Goal: Transaction & Acquisition: Obtain resource

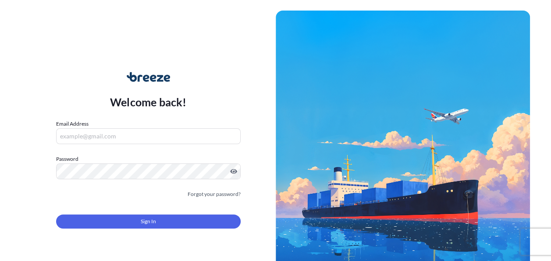
type input "[PERSON_NAME][EMAIL_ADDRESS][PERSON_NAME][DOMAIN_NAME]"
click at [159, 222] on button "Sign In" at bounding box center [148, 221] width 185 height 14
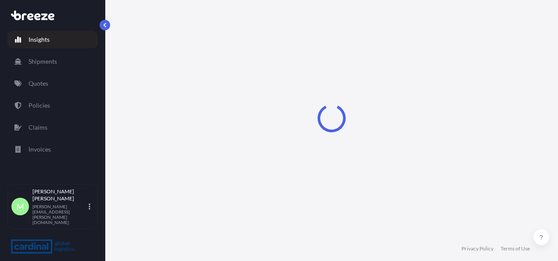
select select "2025"
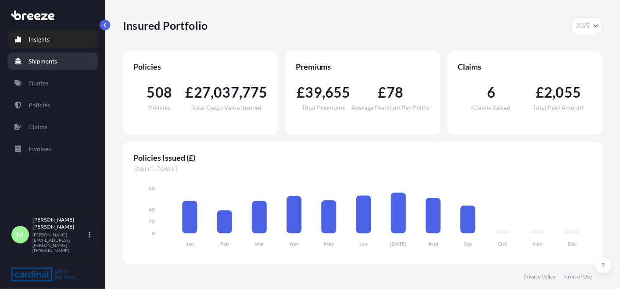
click at [56, 59] on p "Shipments" at bounding box center [43, 61] width 29 height 9
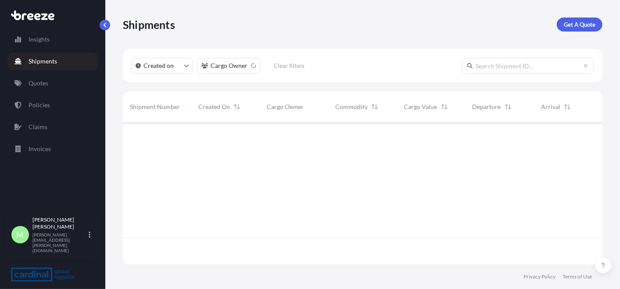
scroll to position [139, 472]
click at [51, 85] on link "Quotes" at bounding box center [52, 84] width 90 height 18
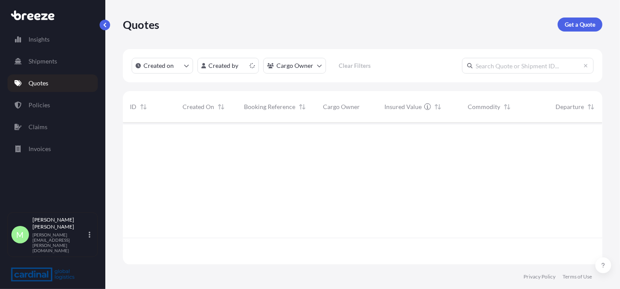
scroll to position [139, 472]
click at [551, 29] on link "Get a Quote" at bounding box center [579, 25] width 45 height 14
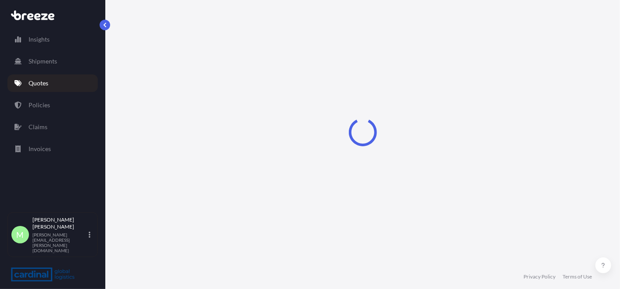
select select "Sea"
select select "1"
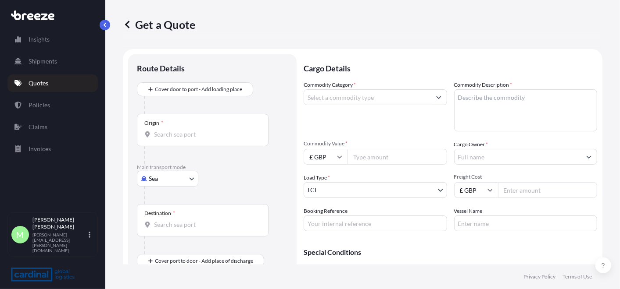
scroll to position [14, 0]
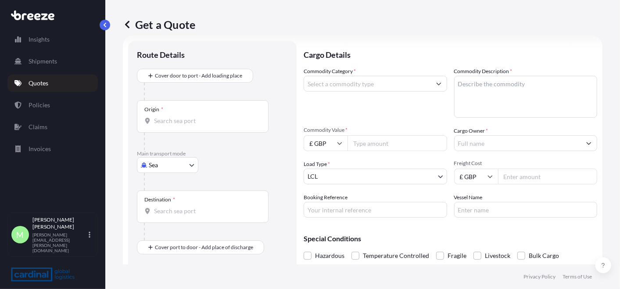
click at [171, 164] on body "Insights Shipments Quotes Policies Claims Invoices M [PERSON_NAME] [PERSON_NAME…" at bounding box center [310, 144] width 620 height 289
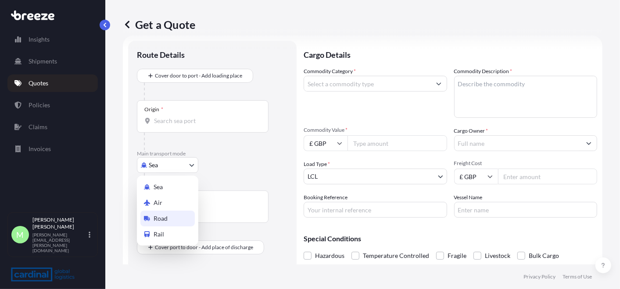
click at [167, 219] on span "Road" at bounding box center [161, 218] width 14 height 9
select select "Road"
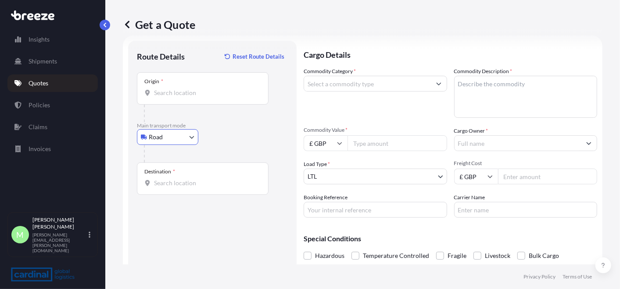
click at [182, 84] on div "Origin *" at bounding box center [203, 88] width 132 height 32
click at [182, 89] on input "Origin *" at bounding box center [206, 93] width 104 height 9
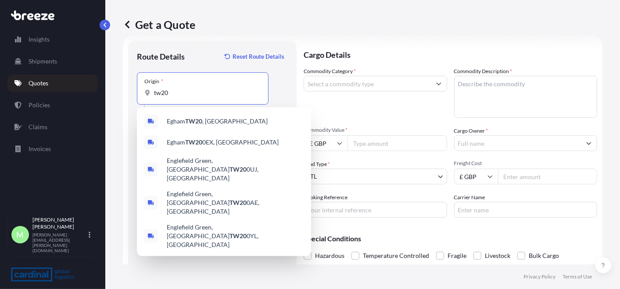
type input "tw20"
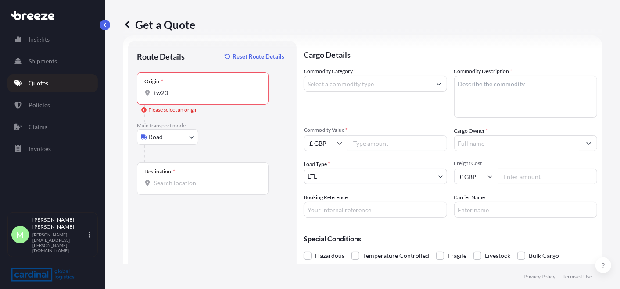
click at [204, 92] on input "tw20" at bounding box center [206, 93] width 104 height 9
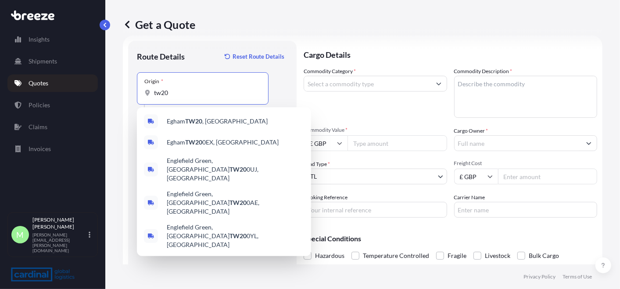
drag, startPoint x: 179, startPoint y: 95, endPoint x: 56, endPoint y: 99, distance: 122.9
click at [52, 99] on div "Insights Shipments Quotes Policies Claims Invoices M [PERSON_NAME] [PERSON_NAME…" at bounding box center [310, 144] width 620 height 289
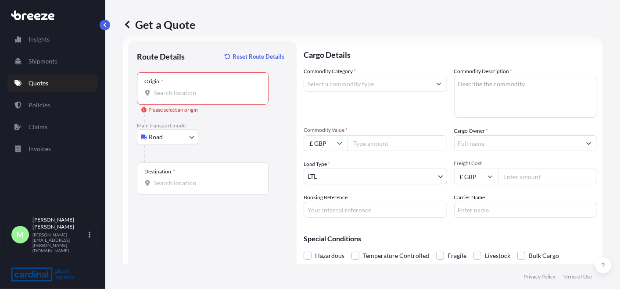
click at [207, 91] on input "Origin * Please select an origin" at bounding box center [206, 93] width 104 height 9
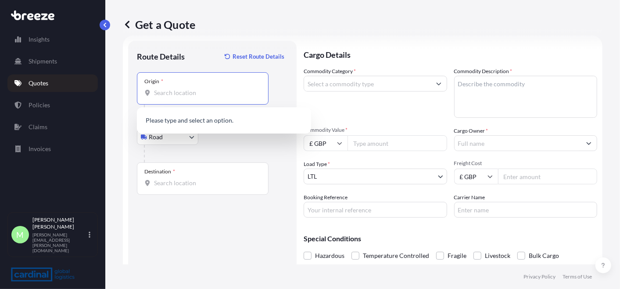
paste input "2751 GT Moerkapelle [GEOGRAPHIC_DATA]"
click at [232, 118] on span "2751 GT Moerkapelle, [GEOGRAPHIC_DATA]" at bounding box center [229, 121] width 124 height 9
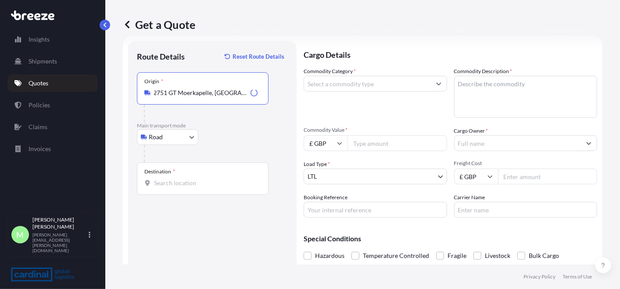
type input "2751 GT Moerkapelle, [GEOGRAPHIC_DATA]"
click at [219, 173] on div "Destination *" at bounding box center [203, 179] width 132 height 32
click at [219, 179] on input "Destination *" at bounding box center [206, 183] width 104 height 9
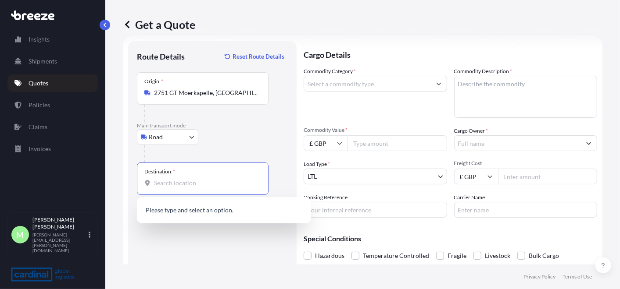
click at [211, 184] on input "Destination * Please select a destination" at bounding box center [206, 183] width 104 height 9
paste input "[PERSON_NAME][STREET_ADDRESS][PERSON_NAME]"
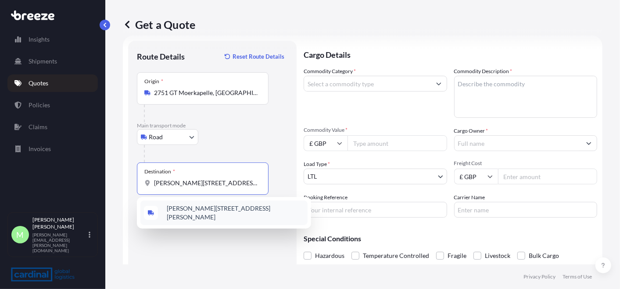
click at [226, 213] on span "[PERSON_NAME][STREET_ADDRESS][PERSON_NAME]" at bounding box center [235, 213] width 137 height 18
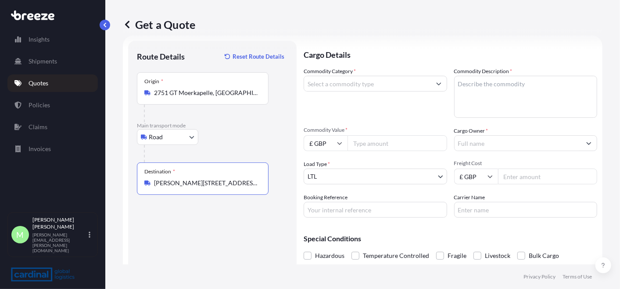
type input "[PERSON_NAME][STREET_ADDRESS][PERSON_NAME]"
click at [386, 86] on input "Commodity Category *" at bounding box center [367, 84] width 127 height 16
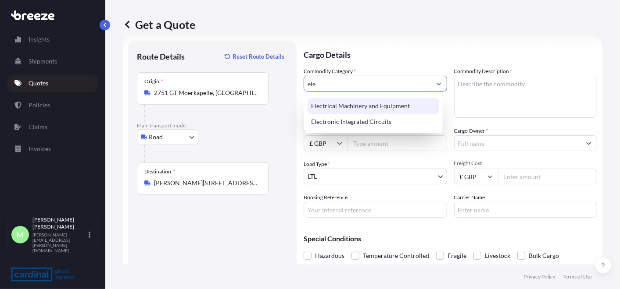
click at [375, 108] on div "Electrical Machinery and Equipment" at bounding box center [373, 106] width 132 height 16
type input "Electrical Machinery and Equipment"
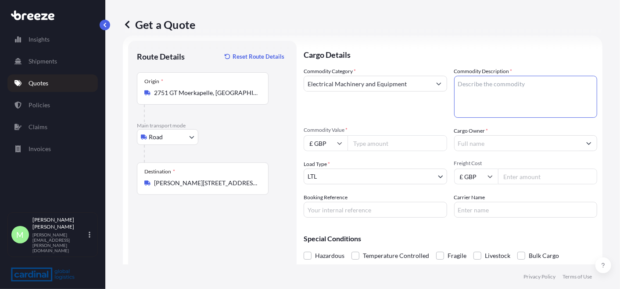
click at [490, 79] on textarea "Commodity Description *" at bounding box center [525, 97] width 143 height 42
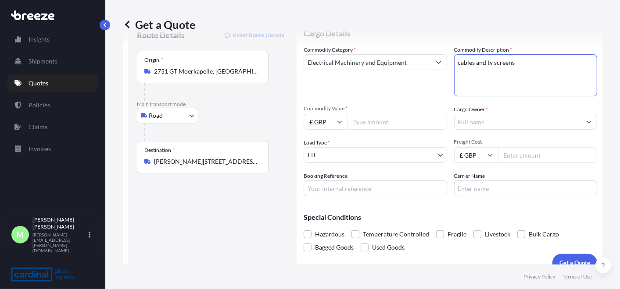
scroll to position [47, 0]
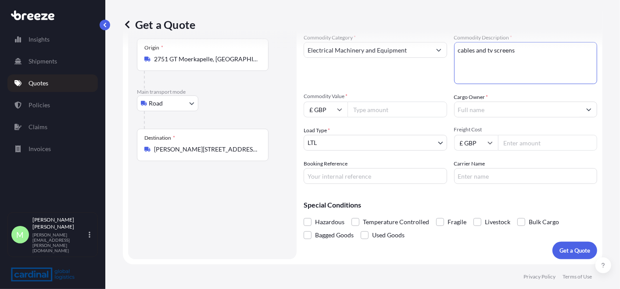
type textarea "cables and tv screens"
click at [381, 106] on input "Commodity Value *" at bounding box center [397, 110] width 100 height 16
type input "30533.82"
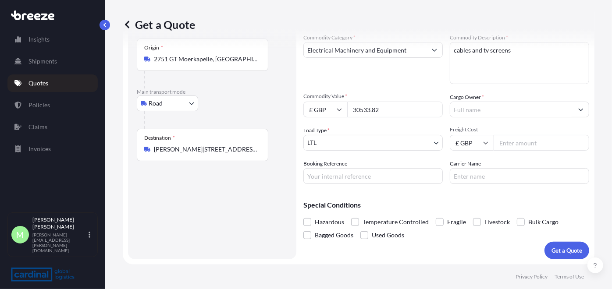
click at [497, 109] on input "Cargo Owner *" at bounding box center [511, 110] width 123 height 16
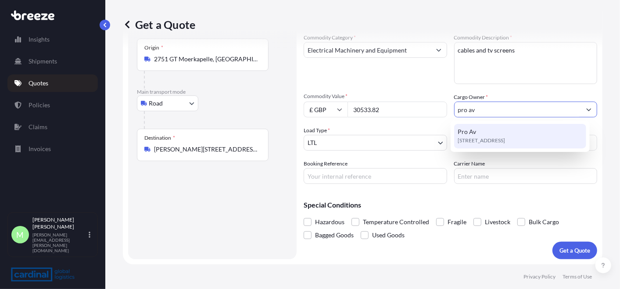
click at [493, 130] on div "[STREET_ADDRESS]" at bounding box center [520, 136] width 132 height 25
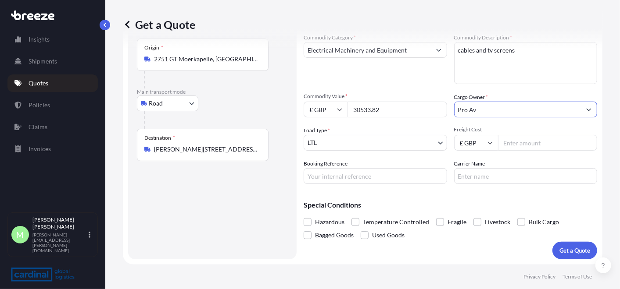
type input "Pro Av"
click at [515, 144] on input "Freight Cost" at bounding box center [548, 143] width 100 height 16
type input "1785"
click at [551, 247] on p "Get a Quote" at bounding box center [574, 250] width 31 height 9
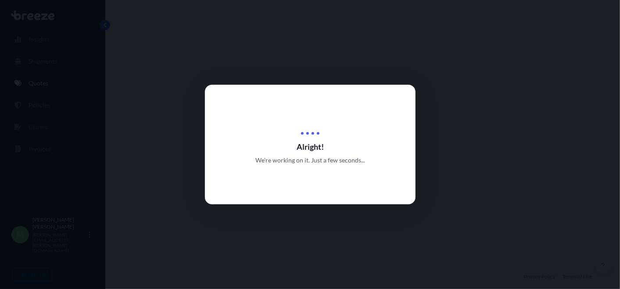
select select "Road"
select select "1"
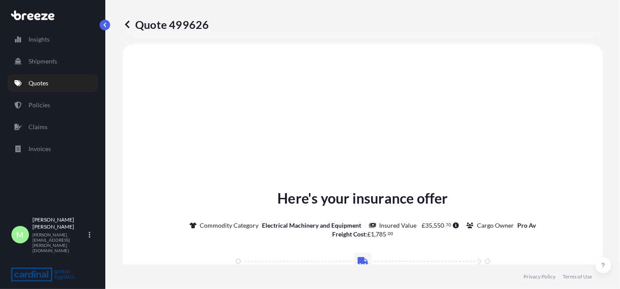
scroll to position [375, 0]
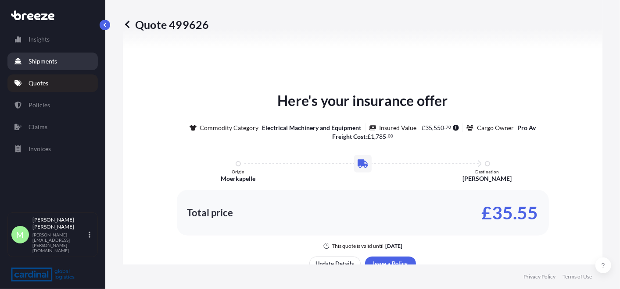
click at [41, 78] on link "Quotes" at bounding box center [52, 84] width 90 height 18
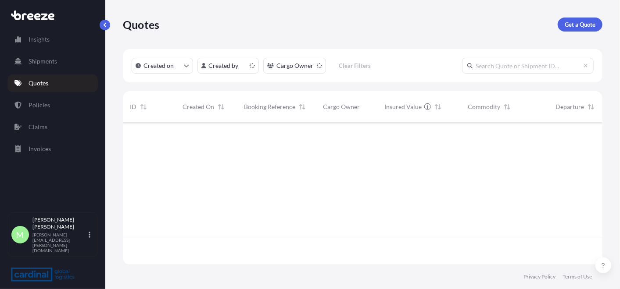
scroll to position [139, 472]
click at [551, 18] on link "Get a Quote" at bounding box center [579, 25] width 45 height 14
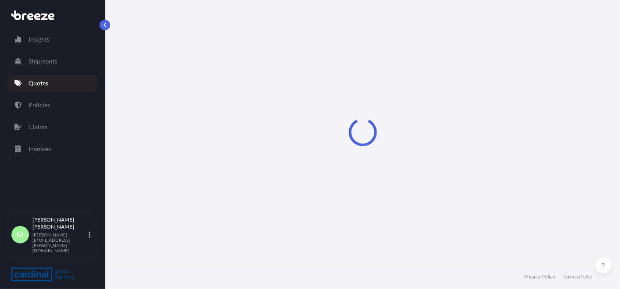
select select "Sea"
select select "1"
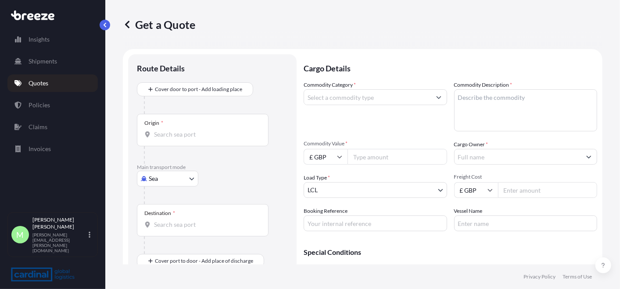
click at [184, 183] on body "Insights Shipments Quotes Policies Claims Invoices M [PERSON_NAME] [PERSON_NAME…" at bounding box center [310, 144] width 620 height 289
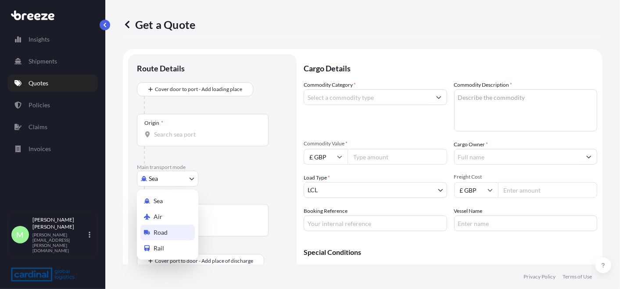
click at [180, 230] on div "Road" at bounding box center [167, 233] width 54 height 16
select select "Road"
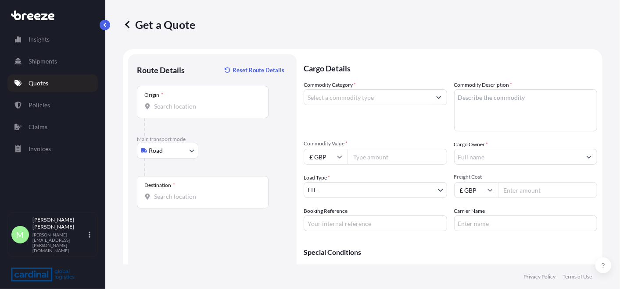
drag, startPoint x: 179, startPoint y: 114, endPoint x: 194, endPoint y: 106, distance: 16.7
click at [179, 114] on div "Origin *" at bounding box center [203, 102] width 132 height 32
click at [179, 111] on input "Origin *" at bounding box center [206, 106] width 104 height 9
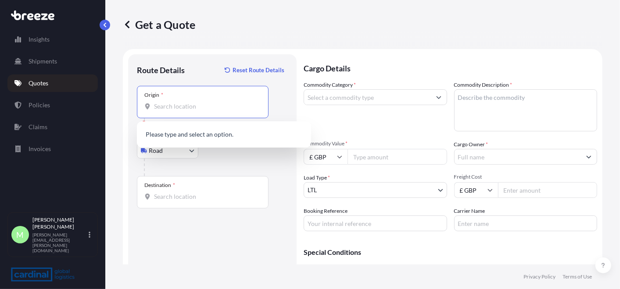
click at [211, 110] on input "Origin * Please select an origin" at bounding box center [206, 106] width 104 height 9
paste input "NO 3 B26-A BEYKOZ [GEOGRAPHIC_DATA] / [GEOGRAPHIC_DATA]"
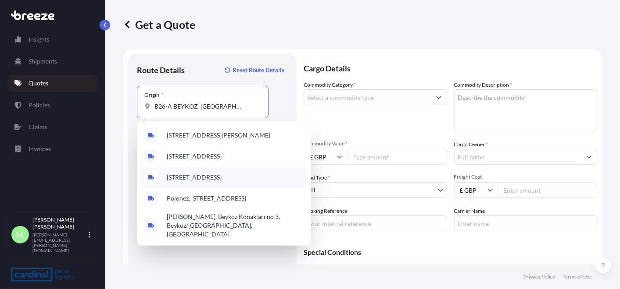
click at [221, 182] on span "[STREET_ADDRESS]" at bounding box center [194, 177] width 55 height 9
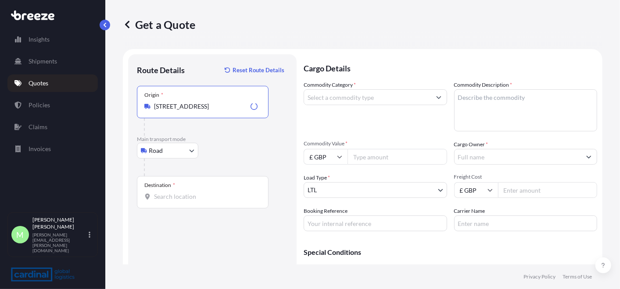
type input "[STREET_ADDRESS]"
click at [171, 205] on div "Destination *" at bounding box center [203, 192] width 132 height 32
click at [171, 201] on input "Destination *" at bounding box center [206, 197] width 104 height 9
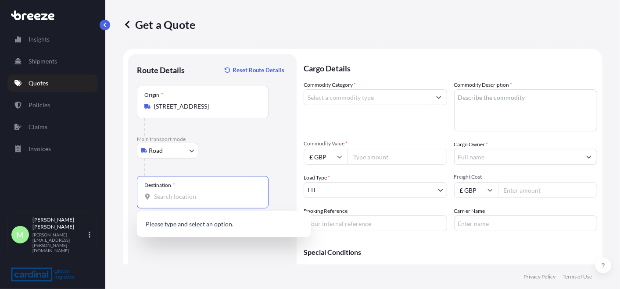
scroll to position [0, 0]
paste input "NO 3 B26-A BEYKOZ [GEOGRAPHIC_DATA] / [GEOGRAPHIC_DATA]"
click at [238, 186] on div "Destination * NO 3 B26-A BEYKOZ [GEOGRAPHIC_DATA] / [GEOGRAPHIC_DATA]" at bounding box center [203, 192] width 132 height 32
click at [238, 193] on input "NO 3 B26-A BEYKOZ [GEOGRAPHIC_DATA] / [GEOGRAPHIC_DATA]" at bounding box center [200, 197] width 93 height 9
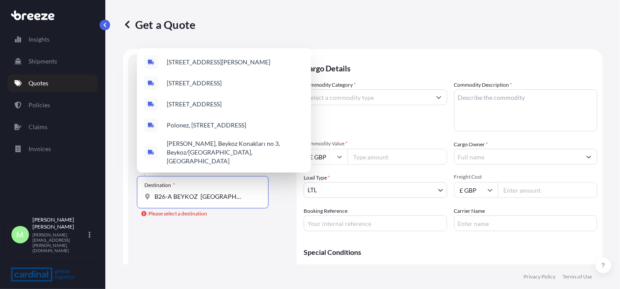
scroll to position [0, 16]
click at [246, 129] on span "Polonez, [STREET_ADDRESS]" at bounding box center [206, 125] width 79 height 9
type input "Polonez, [STREET_ADDRESS]"
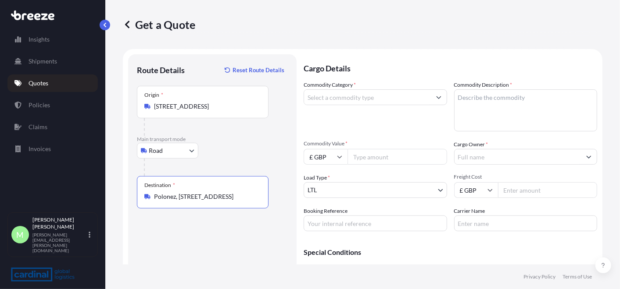
click at [215, 107] on input "[STREET_ADDRESS]" at bounding box center [206, 106] width 104 height 9
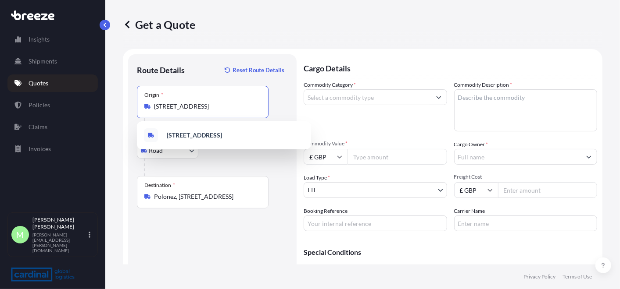
scroll to position [0, 3]
drag, startPoint x: 256, startPoint y: 104, endPoint x: 104, endPoint y: 106, distance: 152.2
click at [104, 106] on div "Insights Shipments Quotes Policies Claims Invoices M [PERSON_NAME] [PERSON_NAME…" at bounding box center [310, 144] width 620 height 289
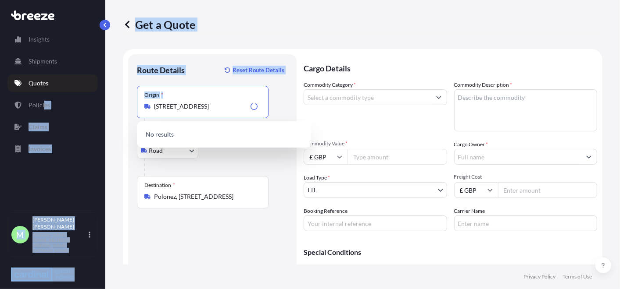
drag, startPoint x: 231, startPoint y: 113, endPoint x: 26, endPoint y: 103, distance: 204.6
click at [26, 103] on div "Insights Shipments Quotes Policies Claims Invoices M [PERSON_NAME] [PERSON_NAME…" at bounding box center [310, 144] width 620 height 289
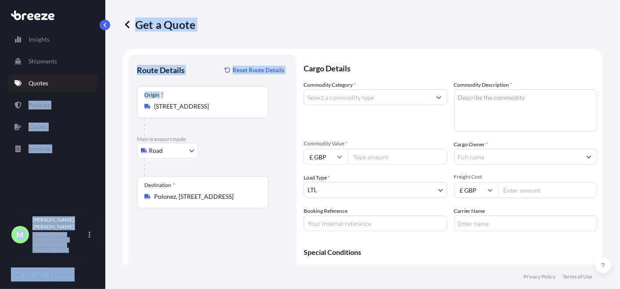
drag, startPoint x: 229, startPoint y: 103, endPoint x: 249, endPoint y: 105, distance: 19.9
click at [230, 103] on input "[STREET_ADDRESS]" at bounding box center [206, 106] width 104 height 9
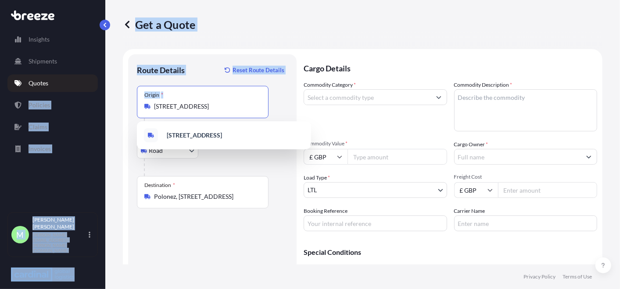
click at [249, 105] on input "[STREET_ADDRESS]" at bounding box center [206, 106] width 104 height 9
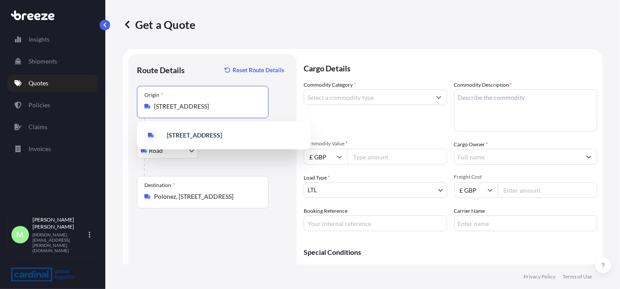
drag, startPoint x: 232, startPoint y: 108, endPoint x: 174, endPoint y: 113, distance: 58.5
click at [174, 113] on div "Origin * [STREET_ADDRESS]" at bounding box center [203, 102] width 132 height 32
click at [228, 106] on input "Cumhukoz/[GEOGRAPHIC_DATA], [GEOGRAPHIC_DATA]" at bounding box center [206, 106] width 104 height 9
drag, startPoint x: 240, startPoint y: 108, endPoint x: 156, endPoint y: 108, distance: 84.2
click at [156, 108] on input "Cumhukoz/[GEOGRAPHIC_DATA], [GEOGRAPHIC_DATA]" at bounding box center [206, 106] width 104 height 9
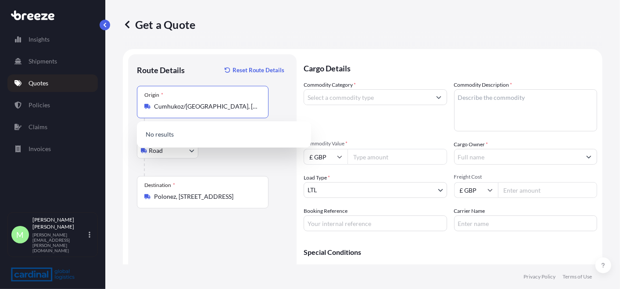
type input "C"
type input "t"
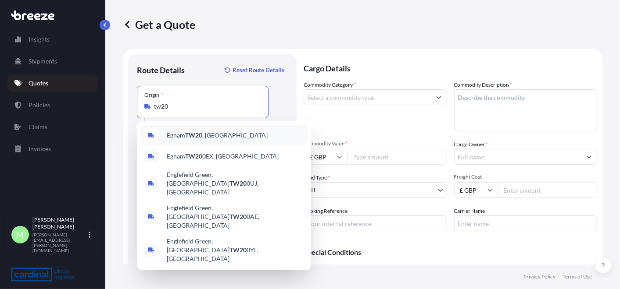
click at [235, 138] on div "Egham TW20 , [GEOGRAPHIC_DATA]" at bounding box center [223, 135] width 167 height 21
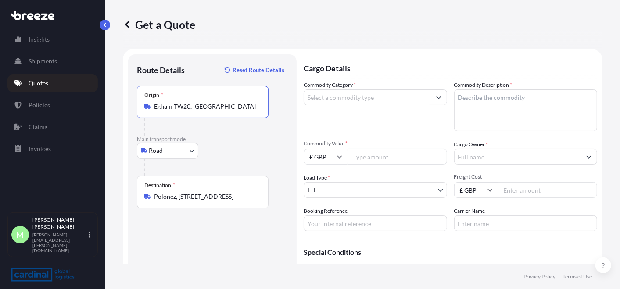
type input "Egham TW20, [GEOGRAPHIC_DATA]"
click at [347, 98] on input "Commodity Category *" at bounding box center [367, 97] width 127 height 16
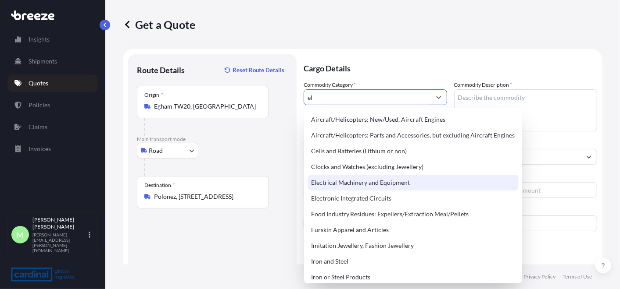
click at [355, 179] on div "Electrical Machinery and Equipment" at bounding box center [412, 183] width 211 height 16
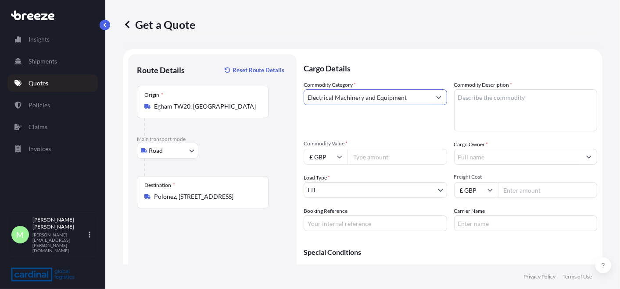
type input "Electrical Machinery and Equipment"
click at [470, 104] on textarea "Commodity Description *" at bounding box center [525, 110] width 143 height 42
type textarea "cables"
click at [360, 156] on input "Commodity Value *" at bounding box center [397, 157] width 100 height 16
type input "53274.50"
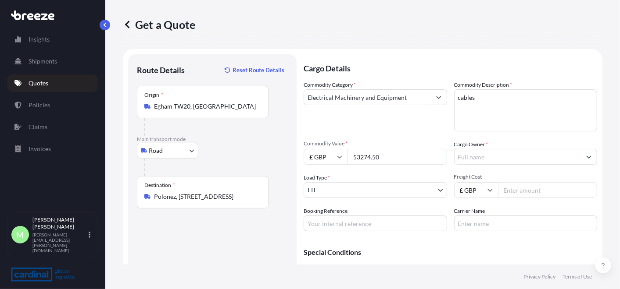
click at [478, 157] on input "Cargo Owner *" at bounding box center [517, 157] width 127 height 16
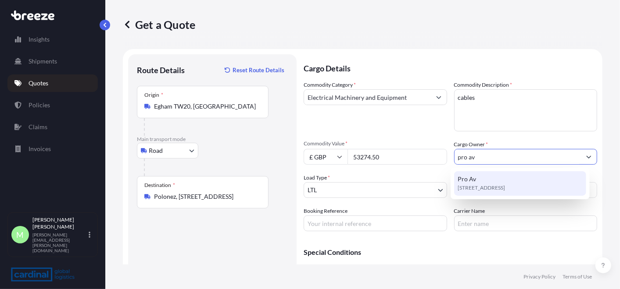
click at [485, 180] on div "[STREET_ADDRESS]" at bounding box center [520, 183] width 132 height 25
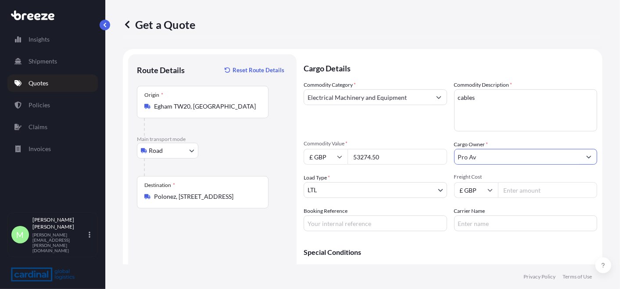
type input "Pro Av"
click at [543, 188] on input "Freight Cost" at bounding box center [548, 190] width 100 height 16
type input "2"
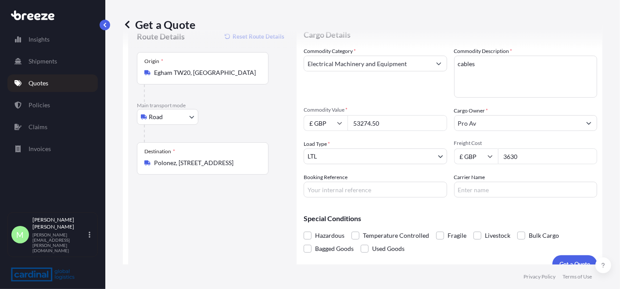
scroll to position [47, 0]
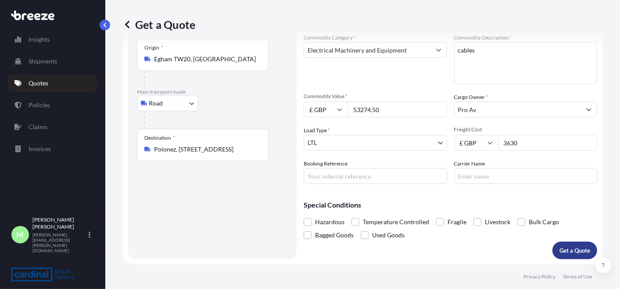
type input "3630"
click at [551, 253] on p "Get a Quote" at bounding box center [574, 250] width 31 height 9
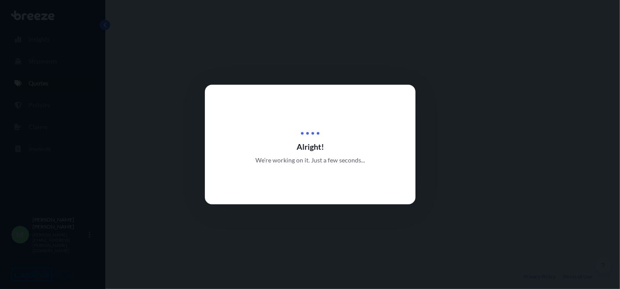
select select "Road"
select select "1"
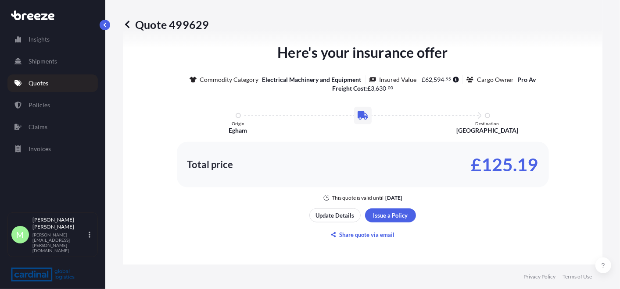
scroll to position [423, 0]
